Goal: Obtain resource: Download file/media

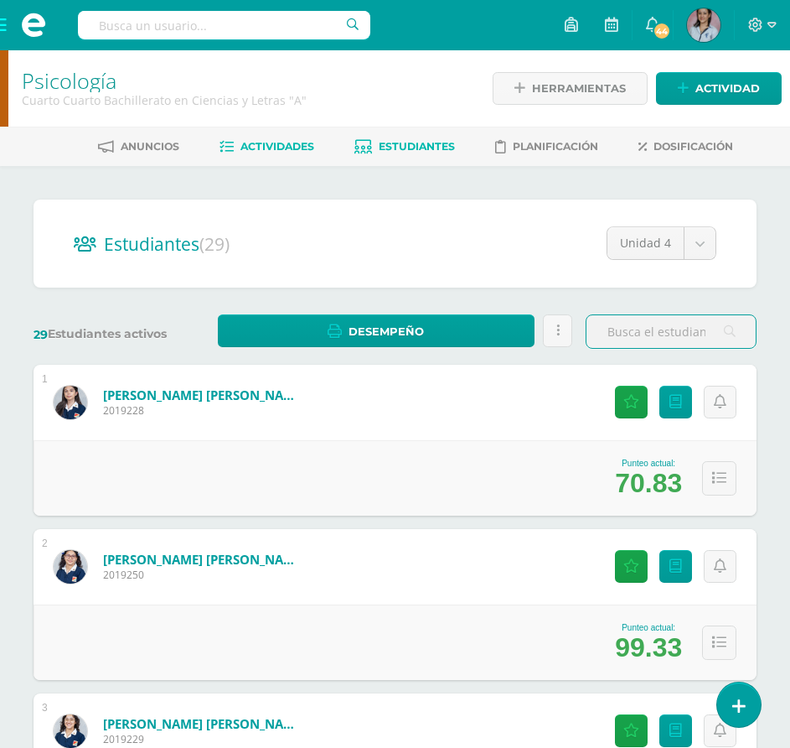
click at [250, 147] on span "Actividades" at bounding box center [278, 146] width 74 height 13
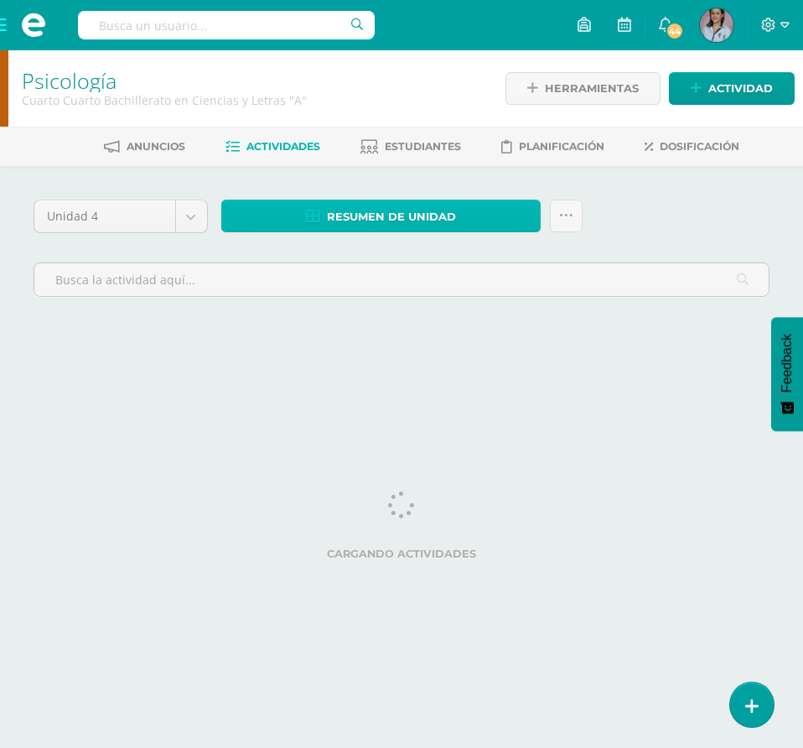
click at [431, 206] on span "Resumen de unidad" at bounding box center [391, 216] width 129 height 31
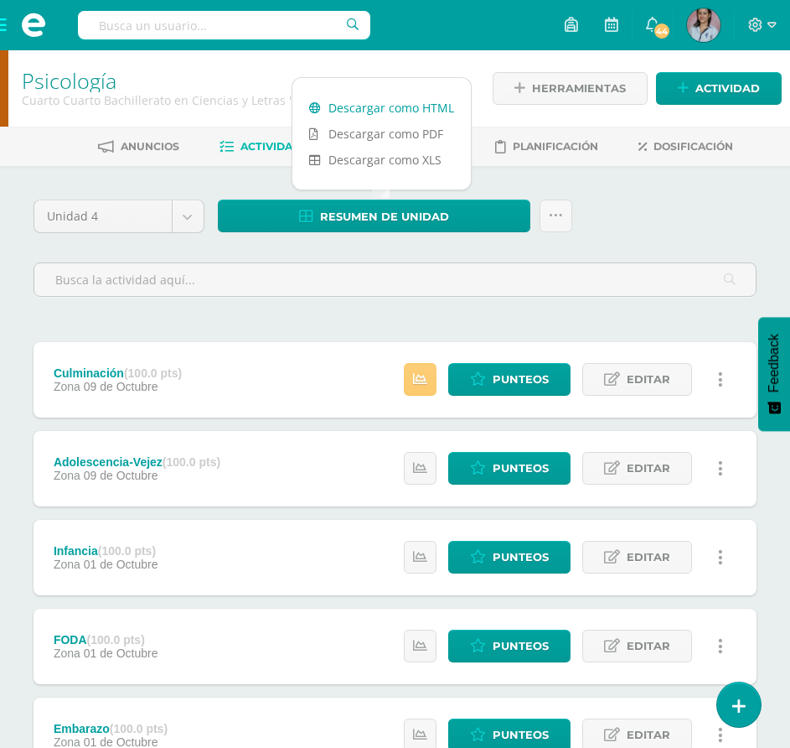
click at [383, 107] on link "Descargar como HTML" at bounding box center [382, 108] width 179 height 26
click at [383, 129] on link "Descargar como PDF" at bounding box center [382, 134] width 179 height 26
